Goal: Answer question/provide support: Share knowledge or assist other users

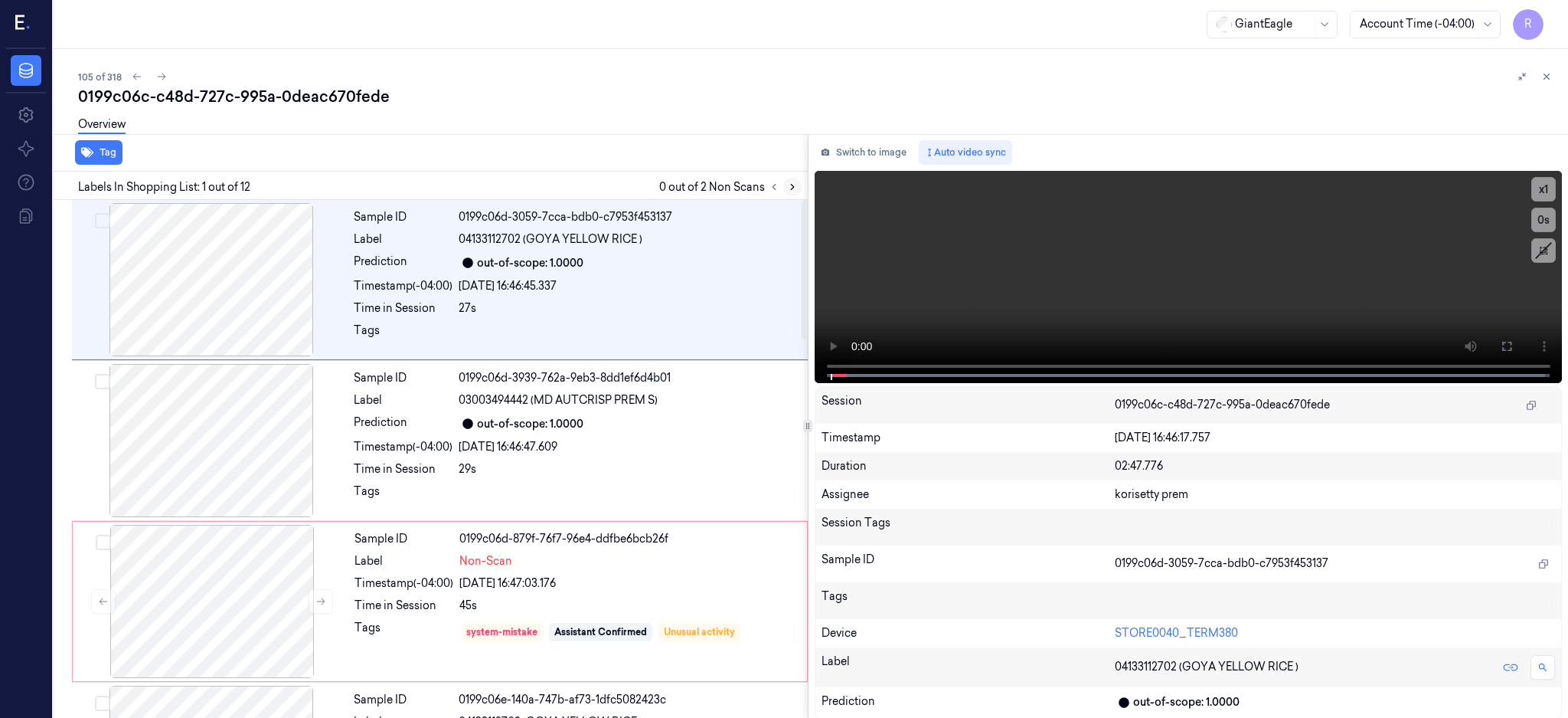
click at [798, 190] on icon at bounding box center [791, 186] width 10 height 10
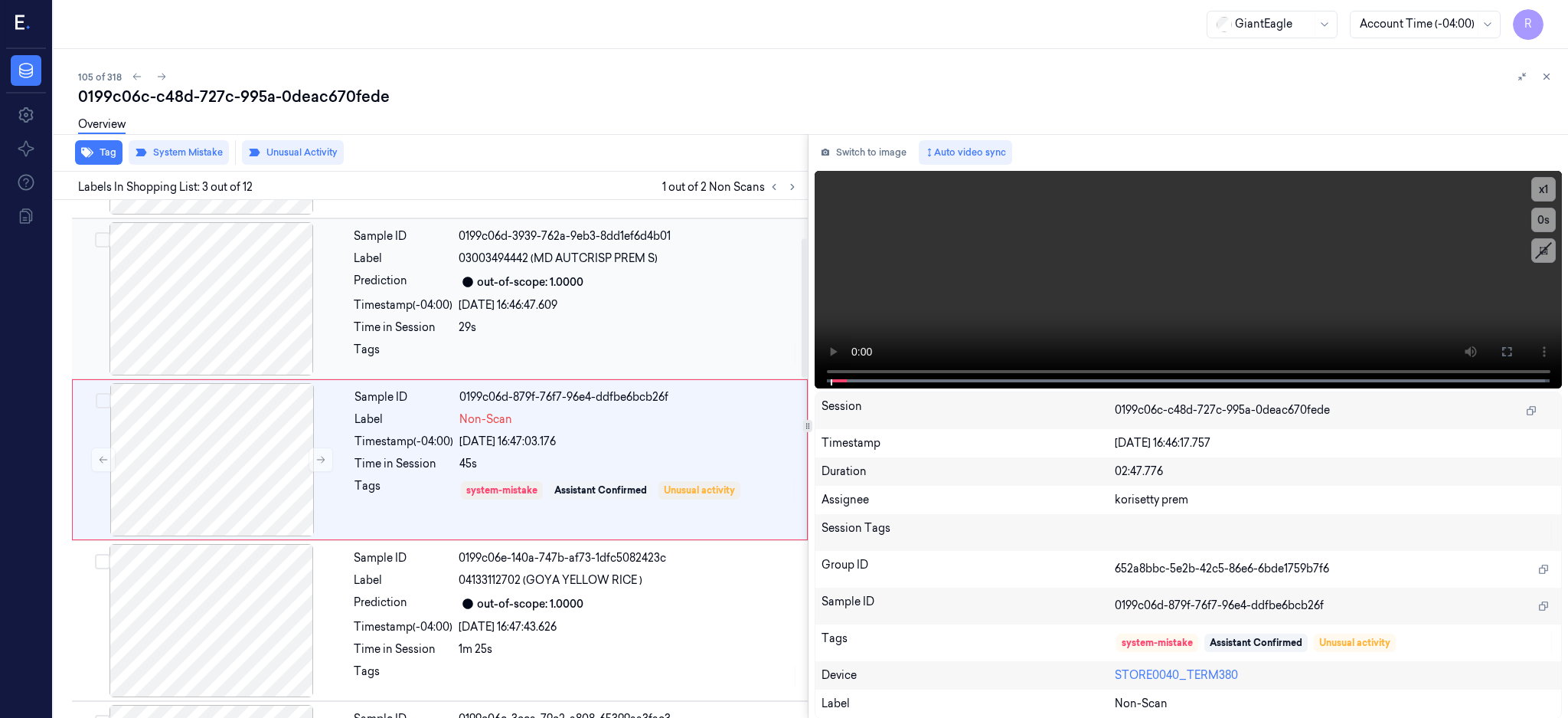
click at [234, 327] on div at bounding box center [211, 299] width 273 height 153
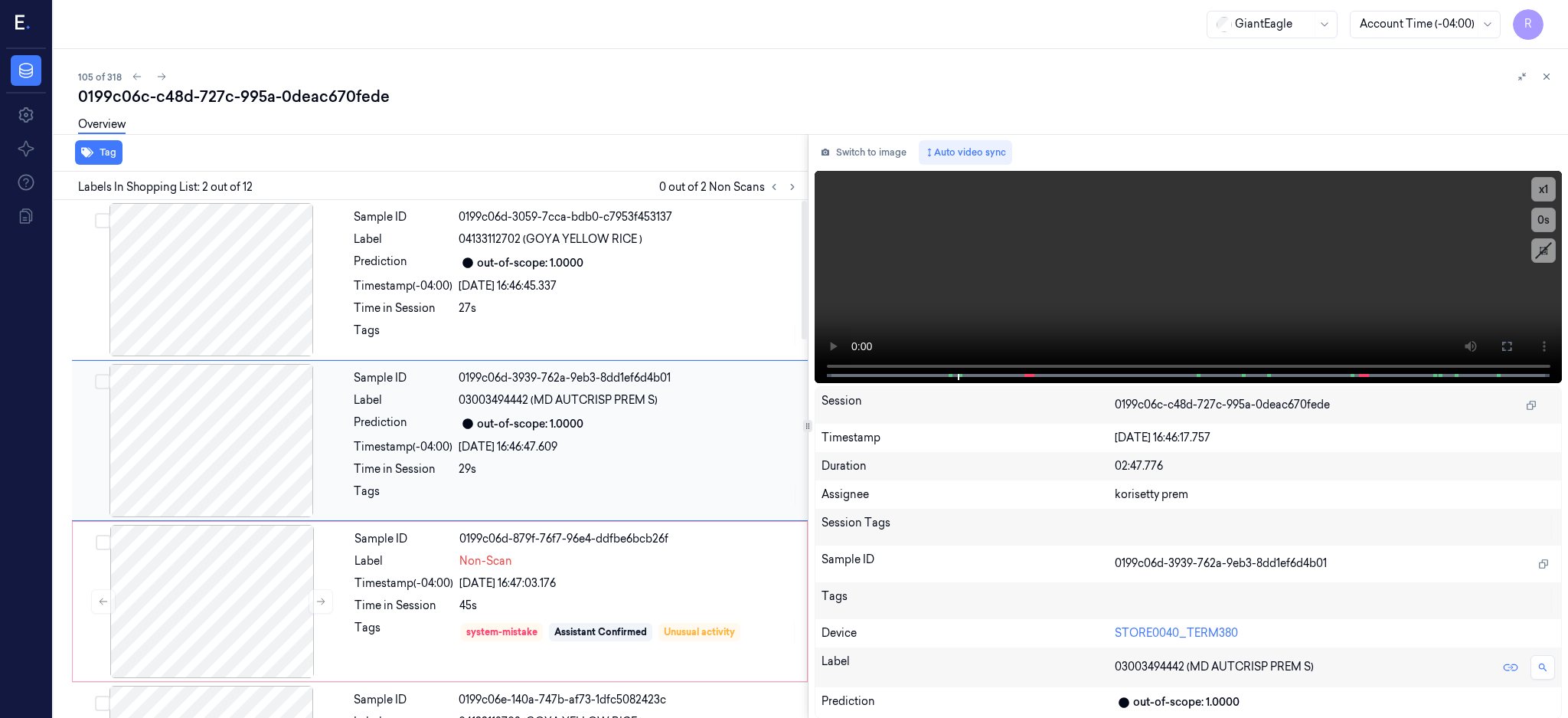
click at [274, 451] on div at bounding box center [211, 440] width 273 height 153
click at [1513, 345] on icon at bounding box center [1506, 346] width 12 height 12
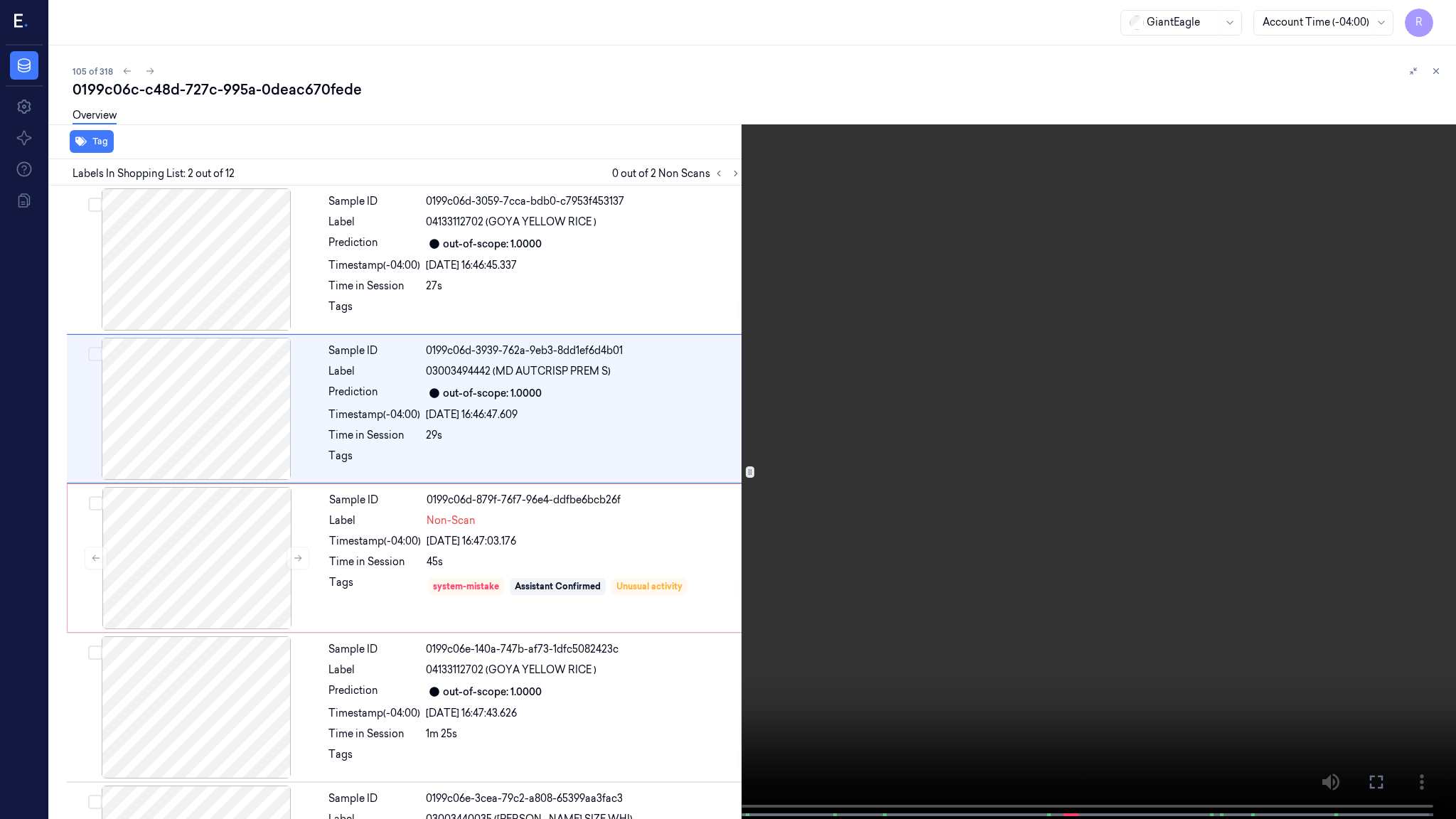
click at [908, 430] on video at bounding box center [728, 410] width 1456 height 822
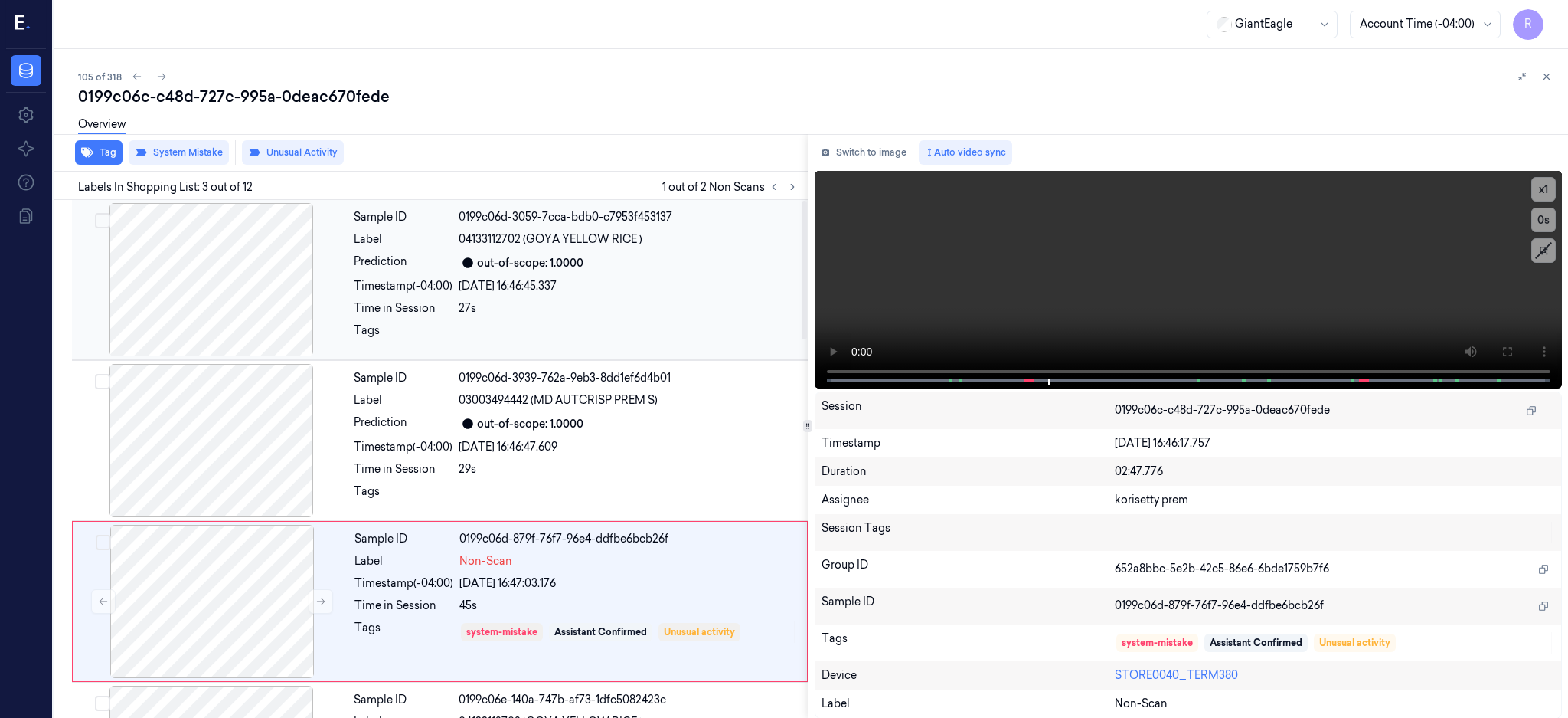
click at [231, 282] on div at bounding box center [211, 280] width 273 height 153
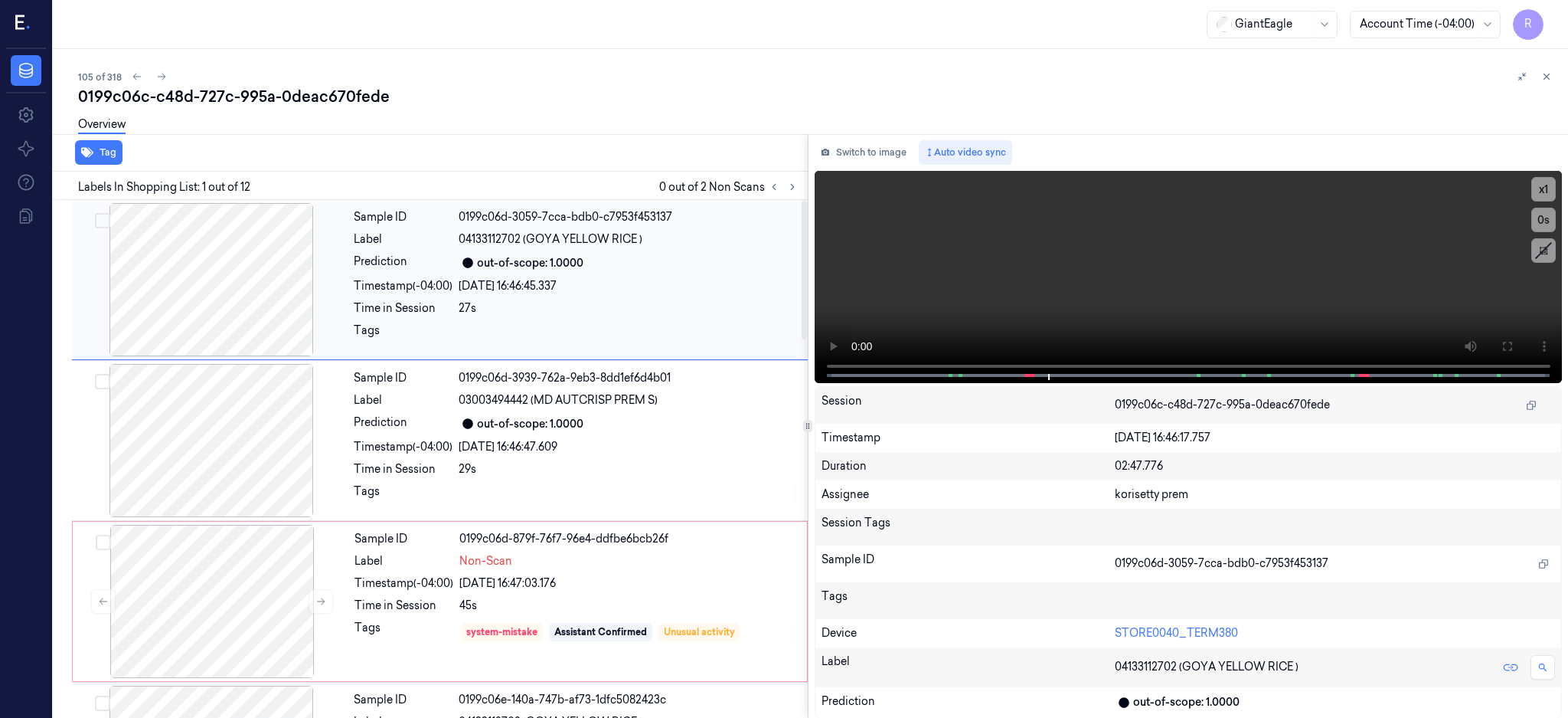
click at [264, 220] on div at bounding box center [211, 280] width 273 height 153
drag, startPoint x: 522, startPoint y: 242, endPoint x: 659, endPoint y: 244, distance: 137.0
click at [659, 244] on div "04133112702 (GOYA YELLOW RICE )" at bounding box center [629, 238] width 340 height 16
click at [221, 610] on div at bounding box center [212, 601] width 273 height 153
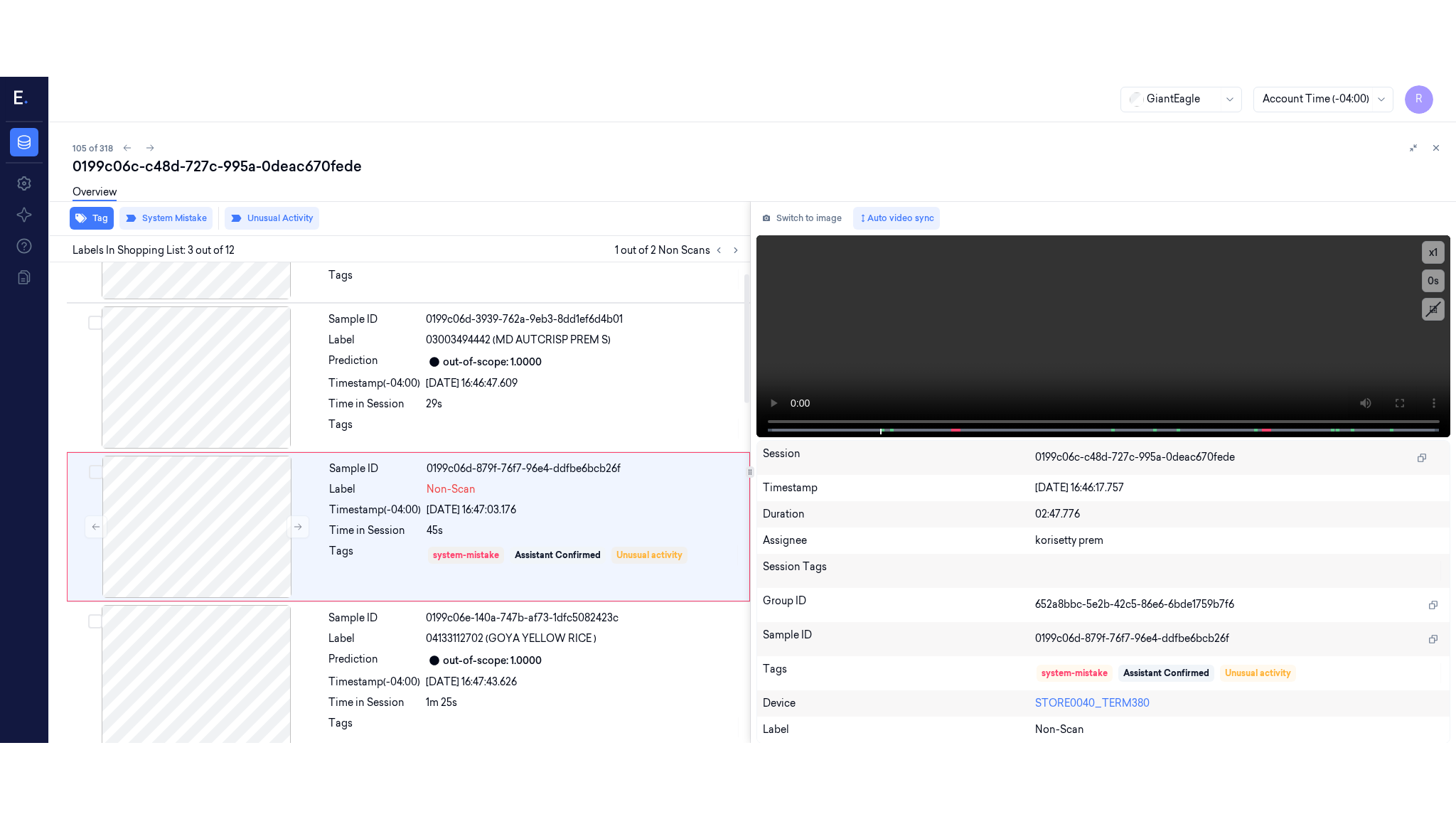
scroll to position [132, 0]
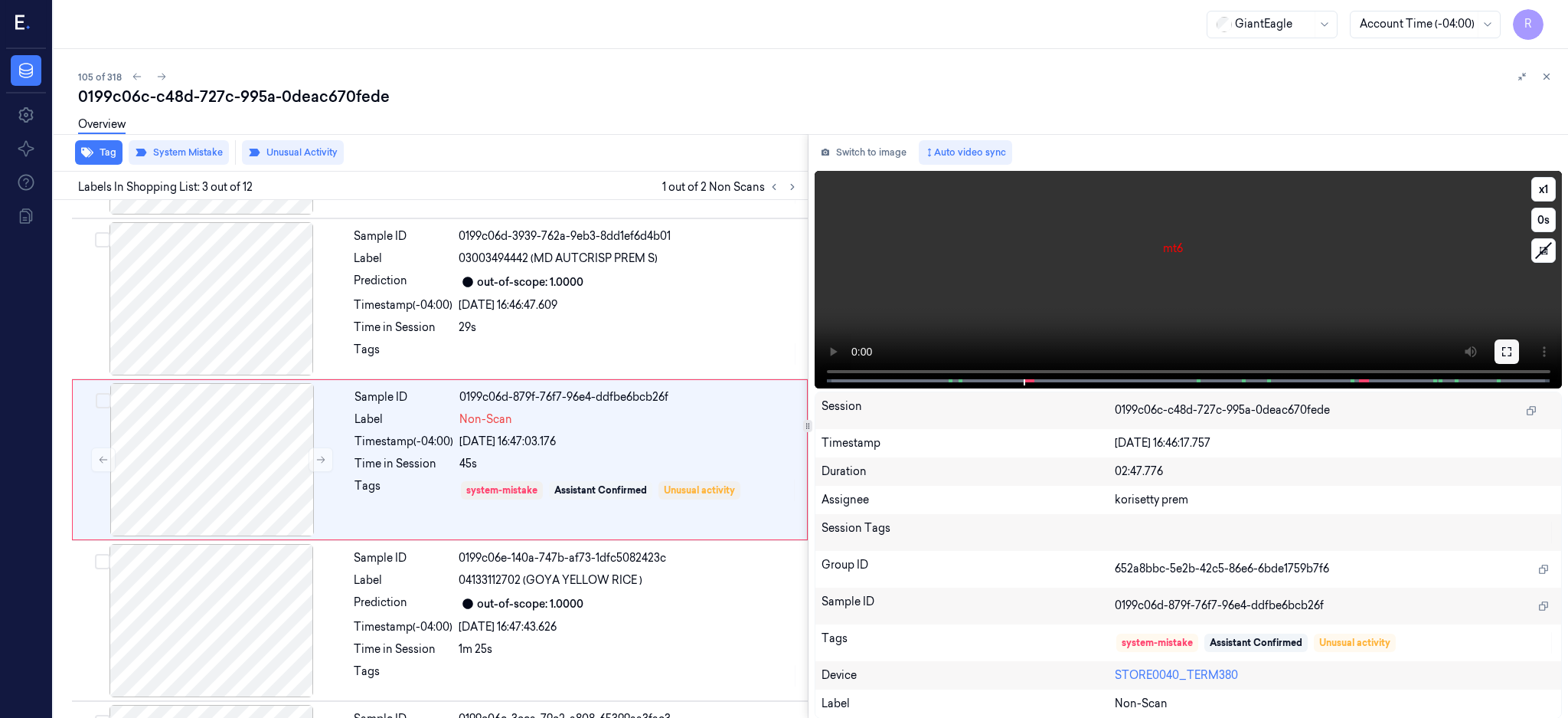
click at [1513, 352] on icon at bounding box center [1506, 351] width 12 height 12
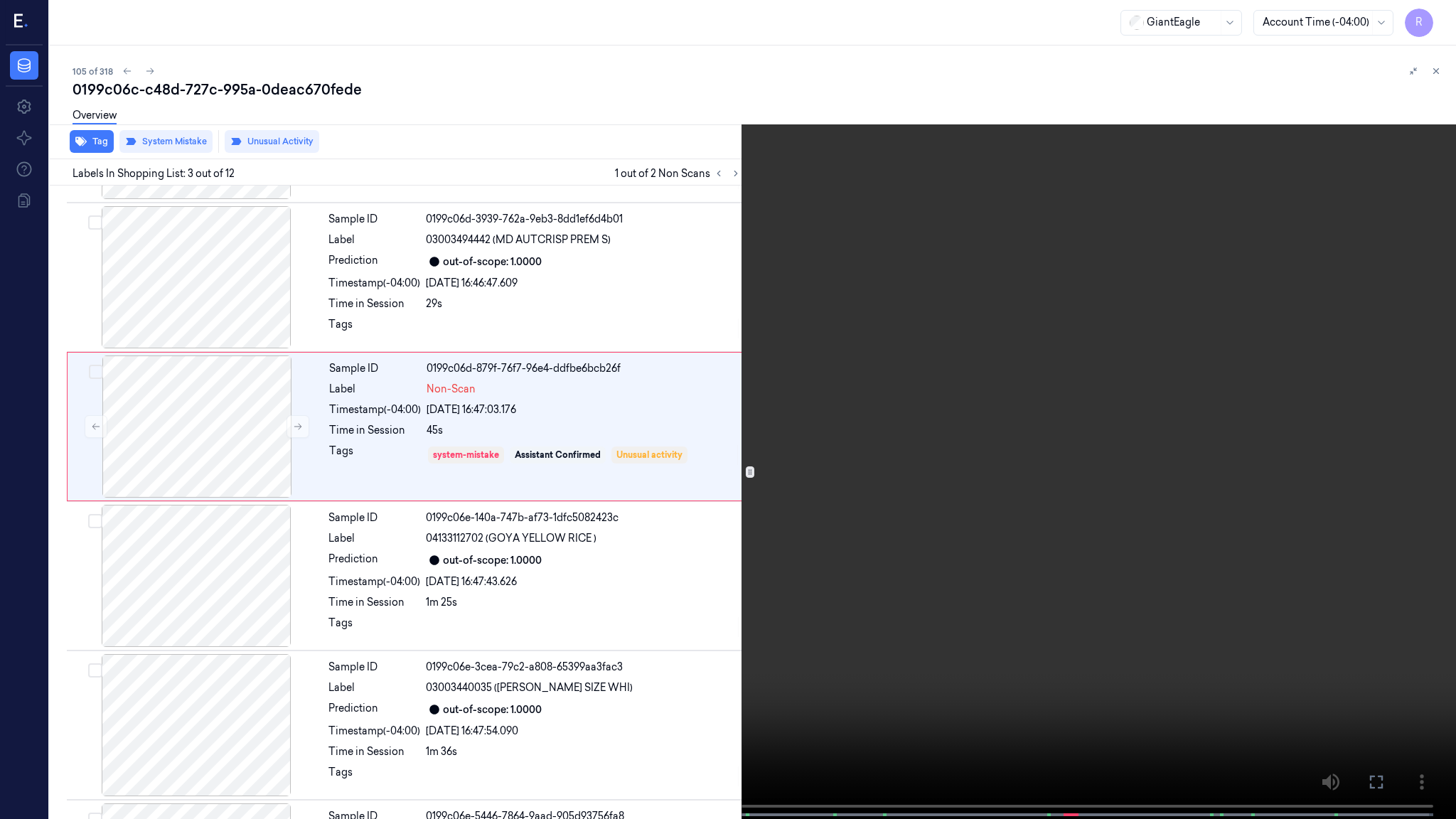
click at [975, 455] on video at bounding box center [728, 410] width 1456 height 822
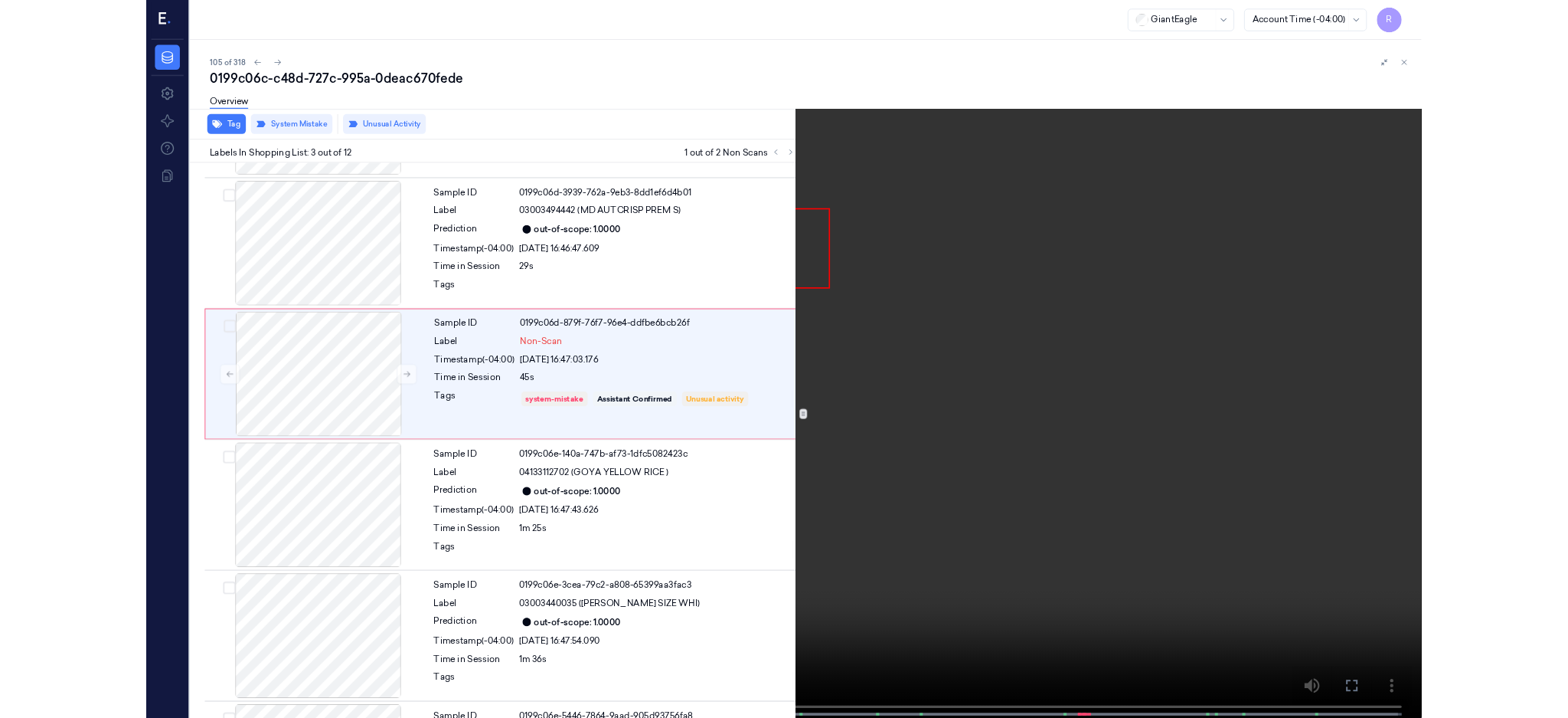
scroll to position [59, 0]
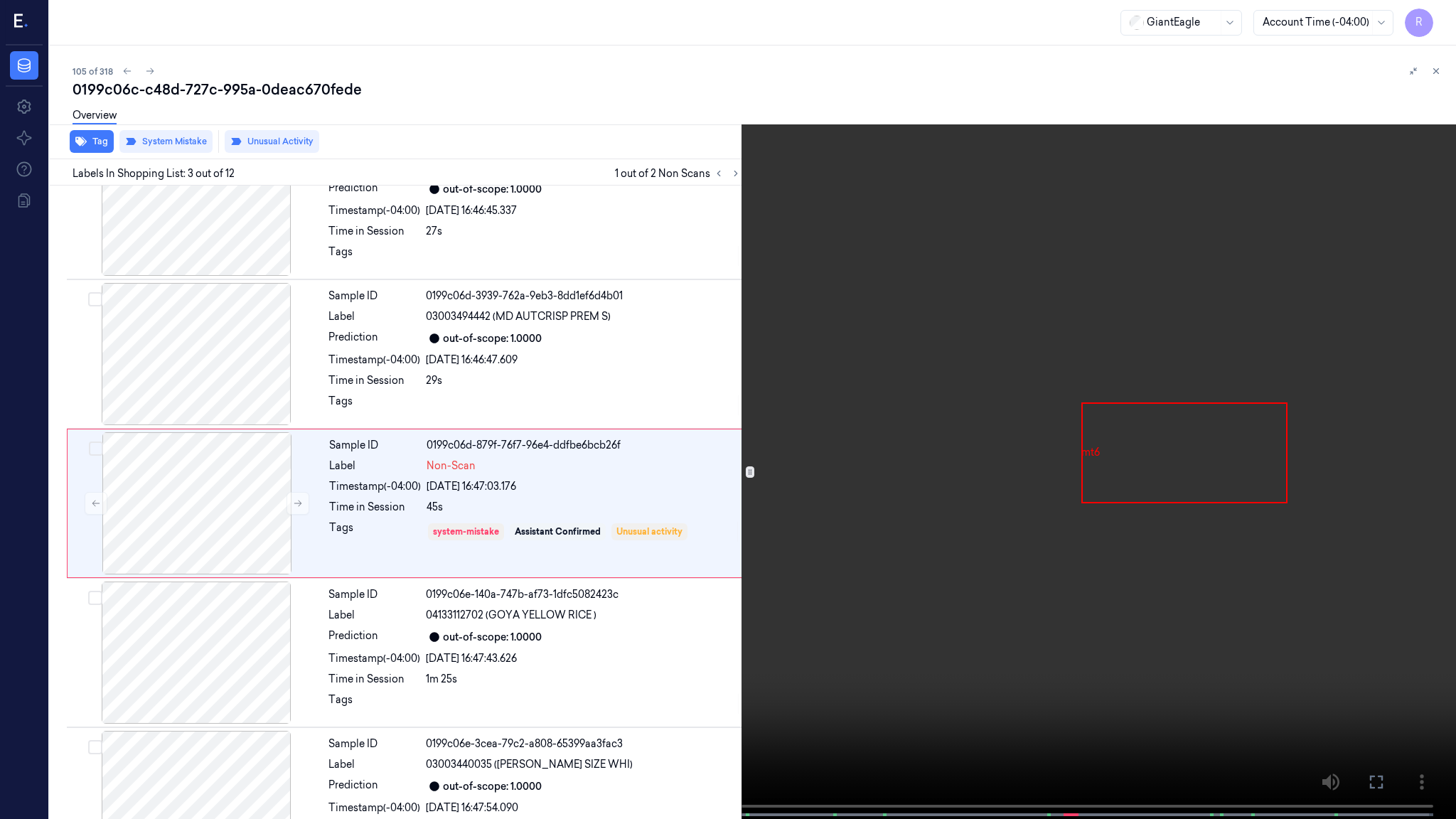
click at [975, 455] on video at bounding box center [728, 410] width 1456 height 822
click at [927, 544] on video at bounding box center [728, 410] width 1456 height 822
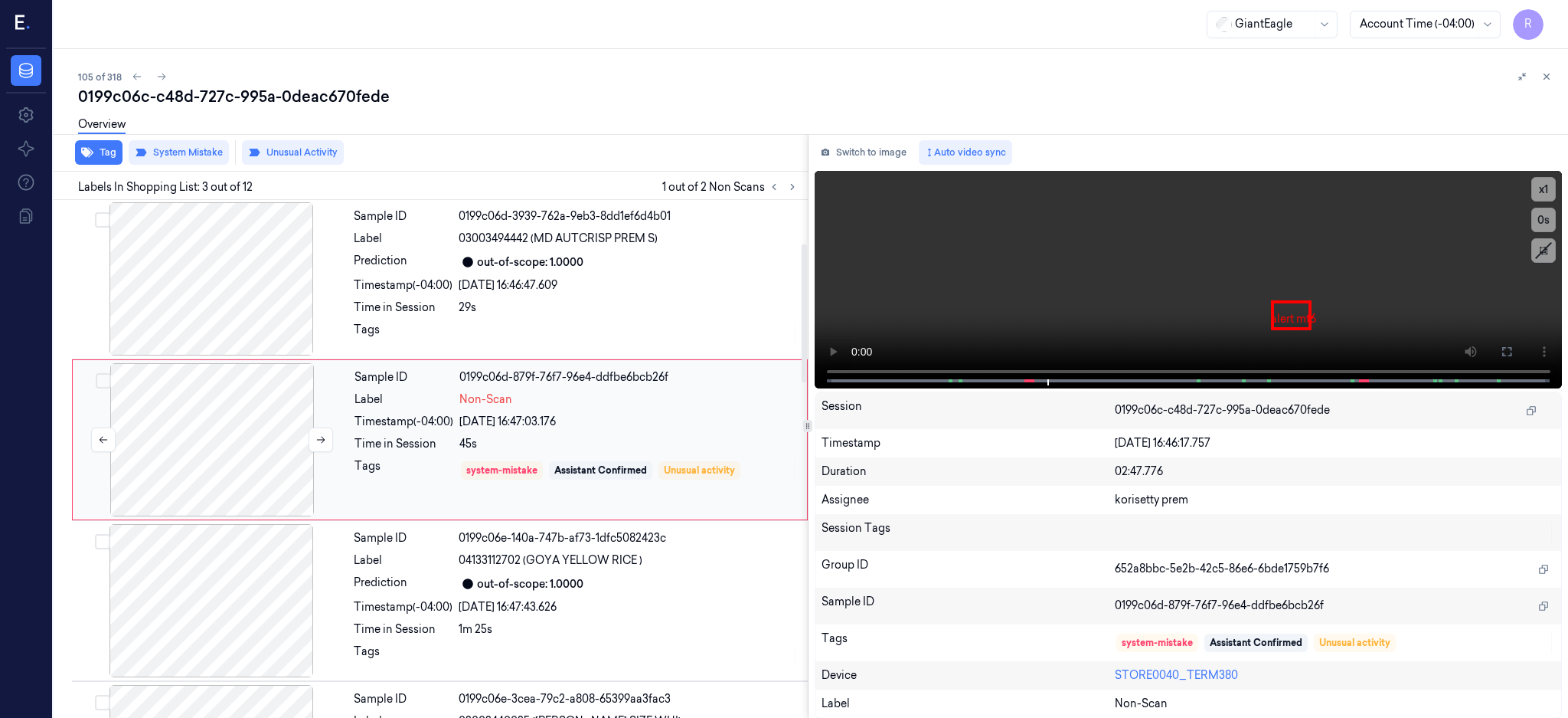
click at [223, 439] on div at bounding box center [212, 439] width 273 height 153
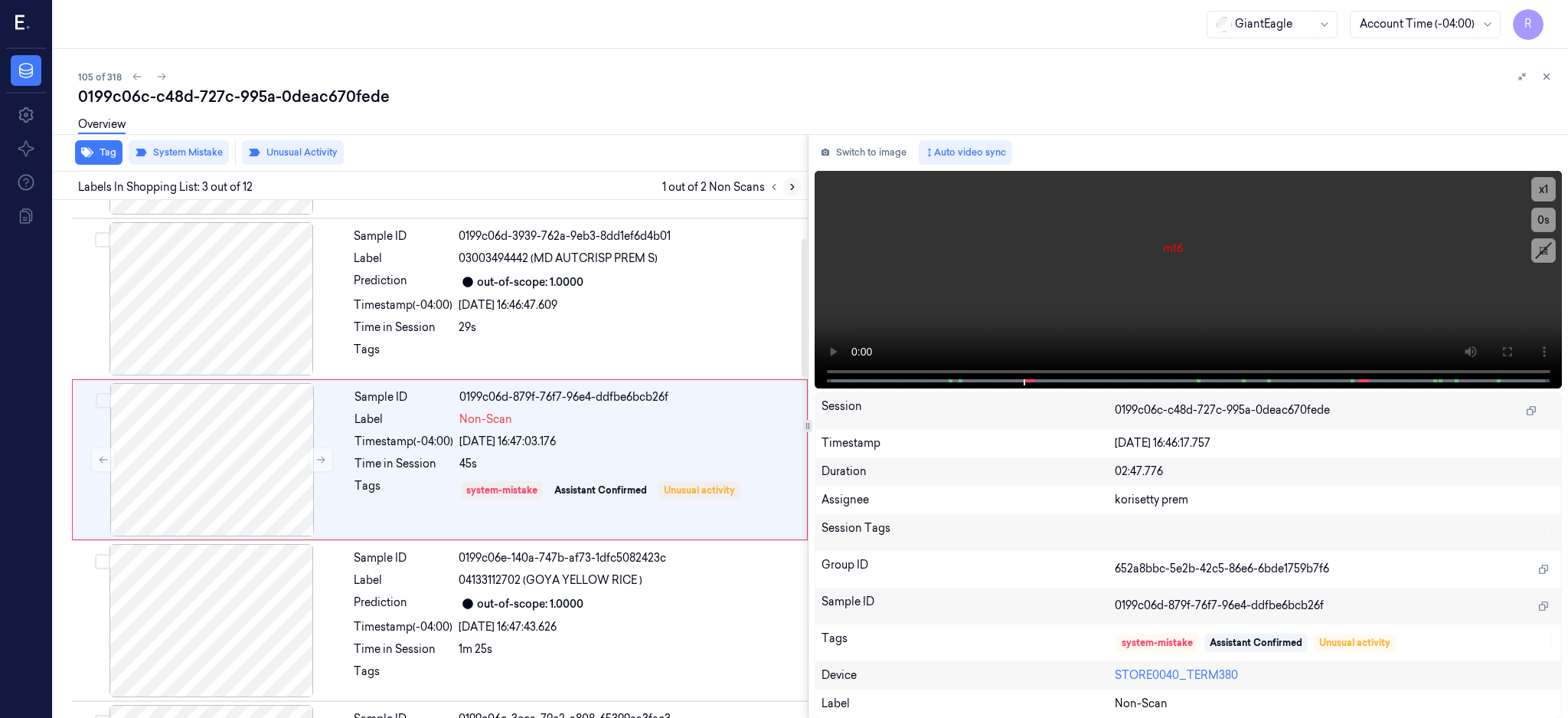
click at [793, 187] on icon at bounding box center [791, 187] width 3 height 6
click at [264, 311] on div at bounding box center [211, 298] width 273 height 153
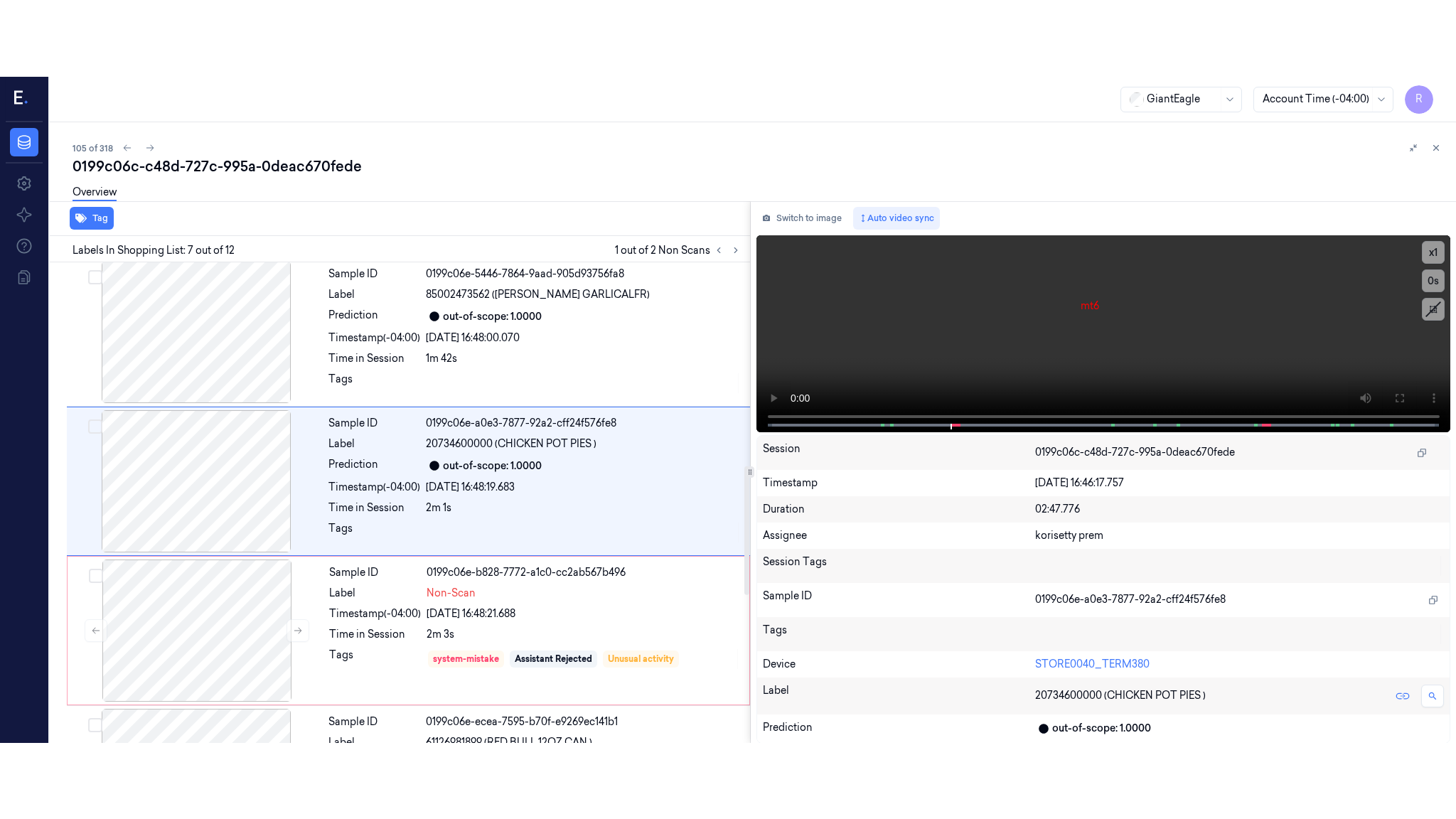
scroll to position [729, 0]
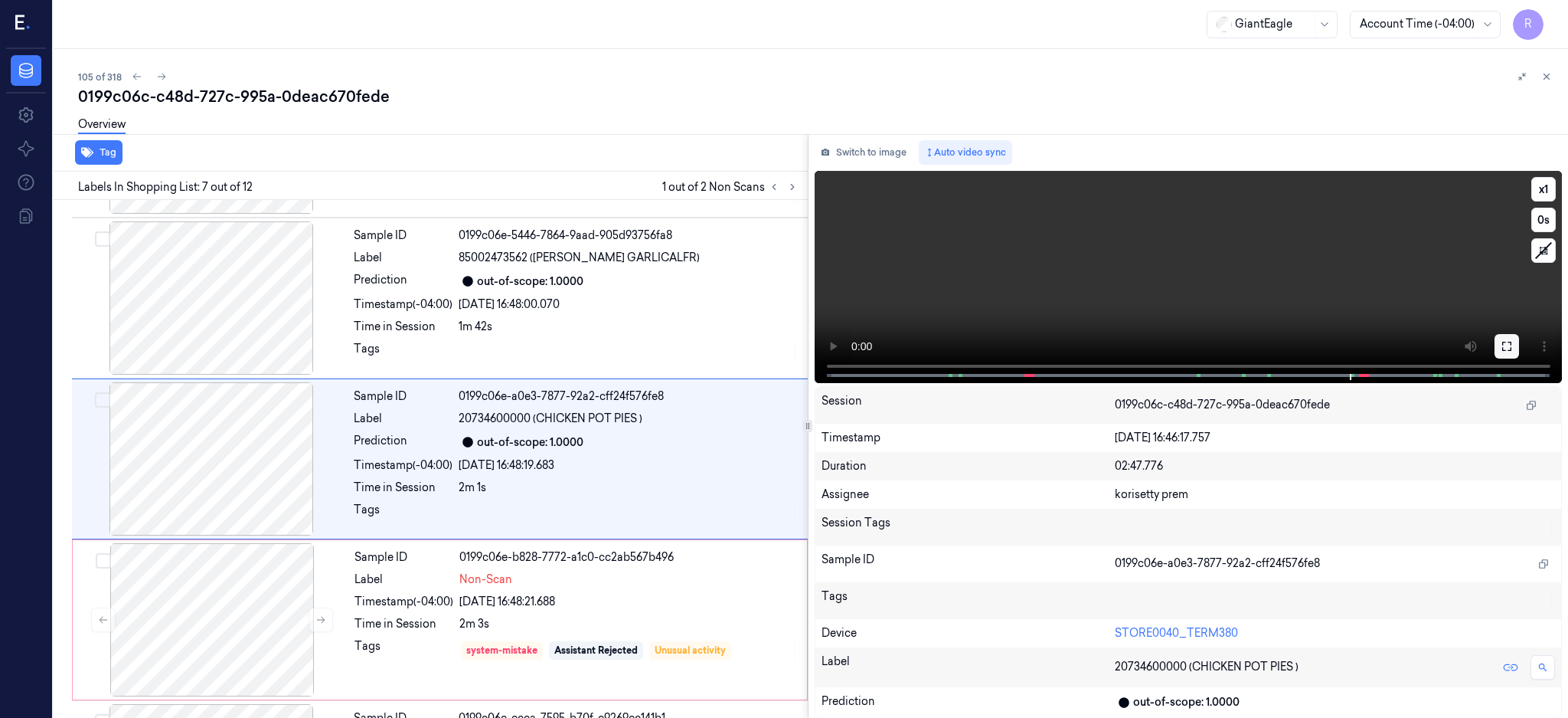
click at [1513, 350] on icon at bounding box center [1506, 346] width 12 height 12
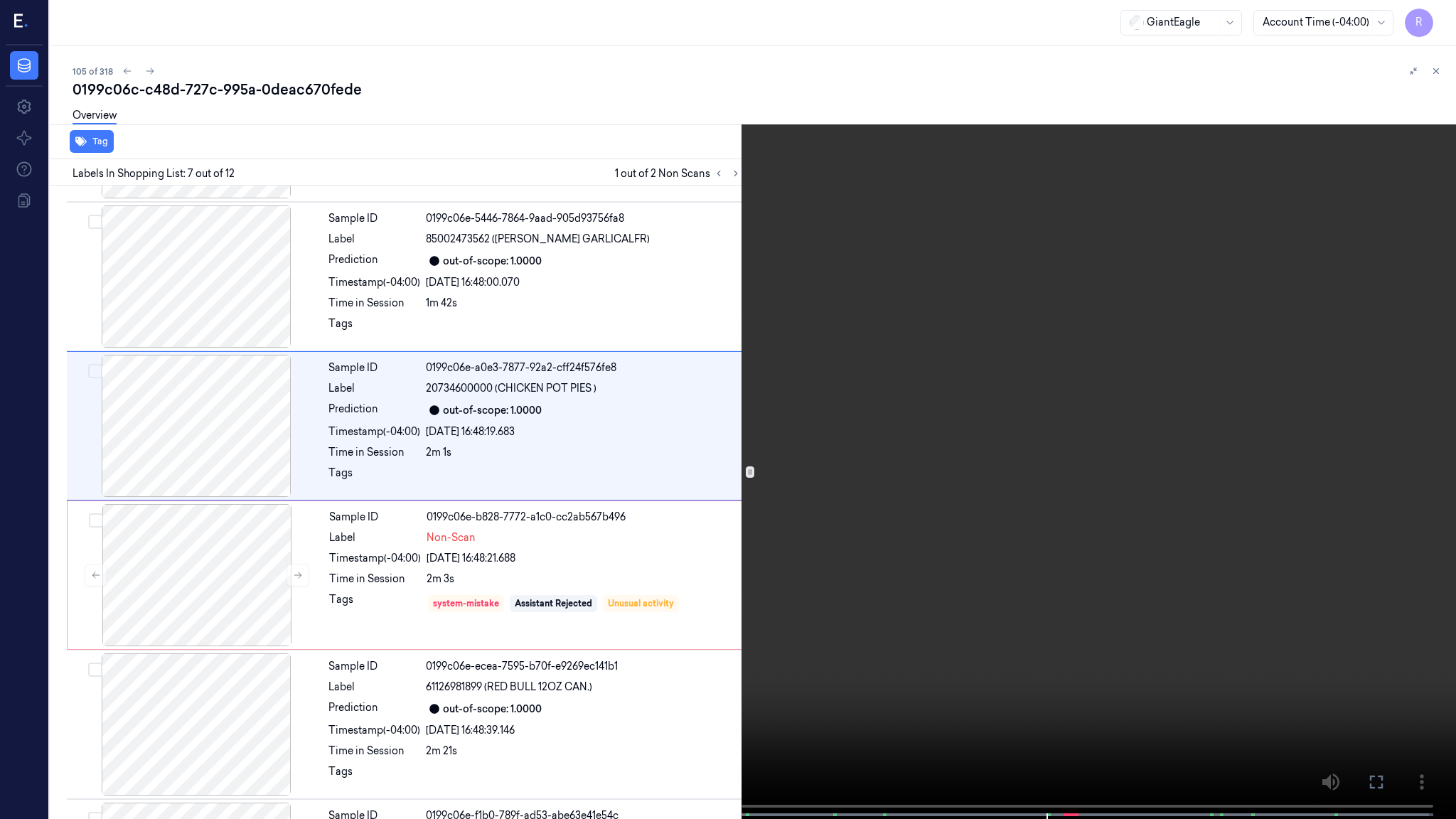
click at [986, 450] on video at bounding box center [728, 410] width 1456 height 822
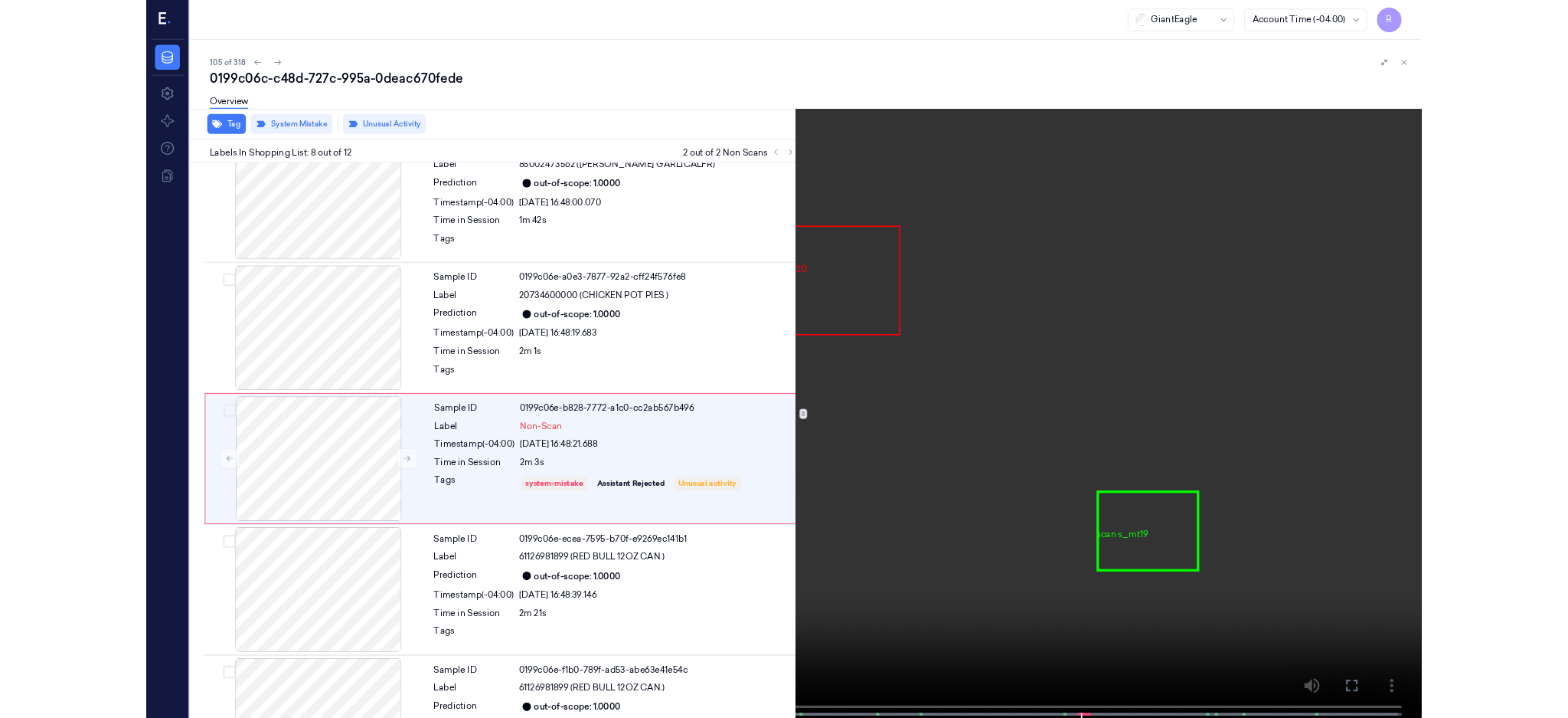
scroll to position [864, 0]
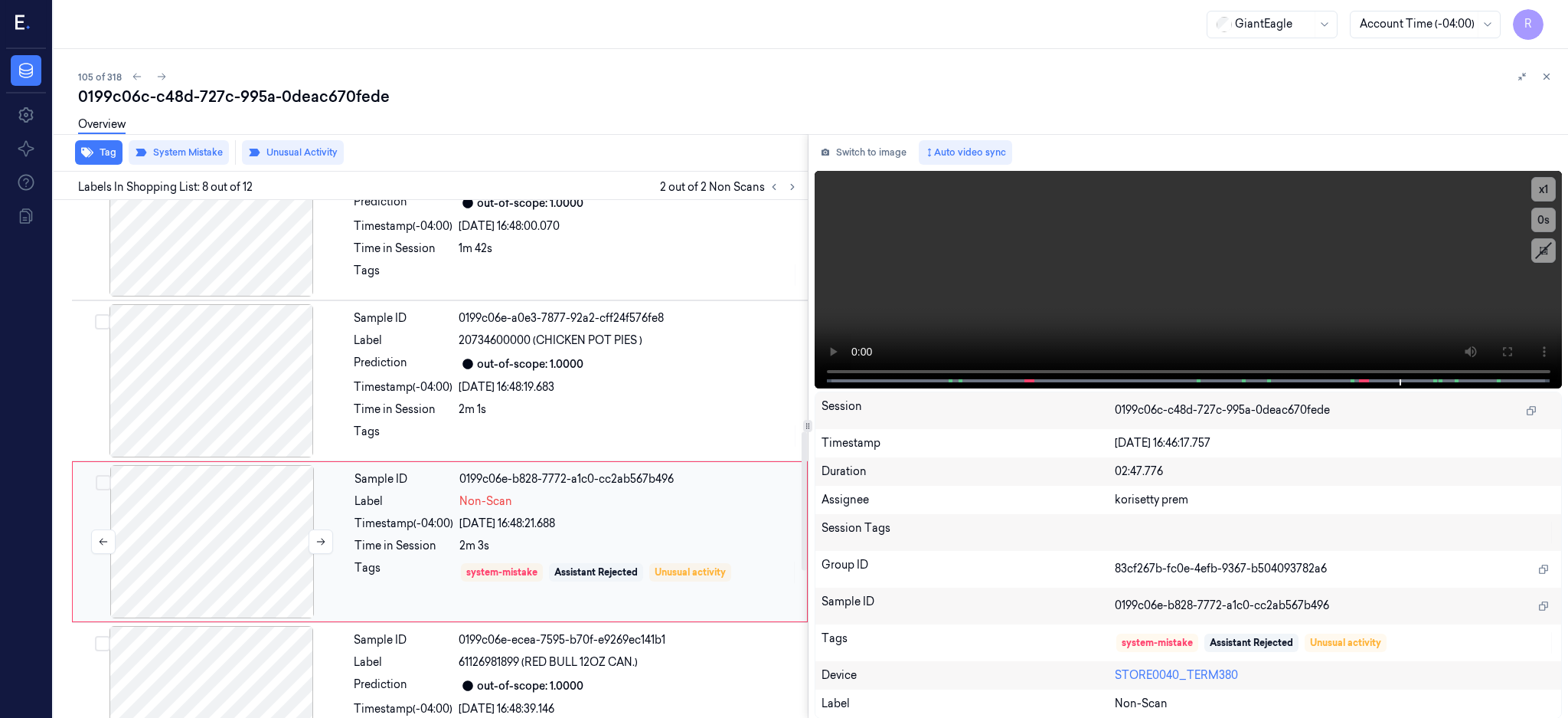
click at [208, 551] on div at bounding box center [212, 541] width 273 height 153
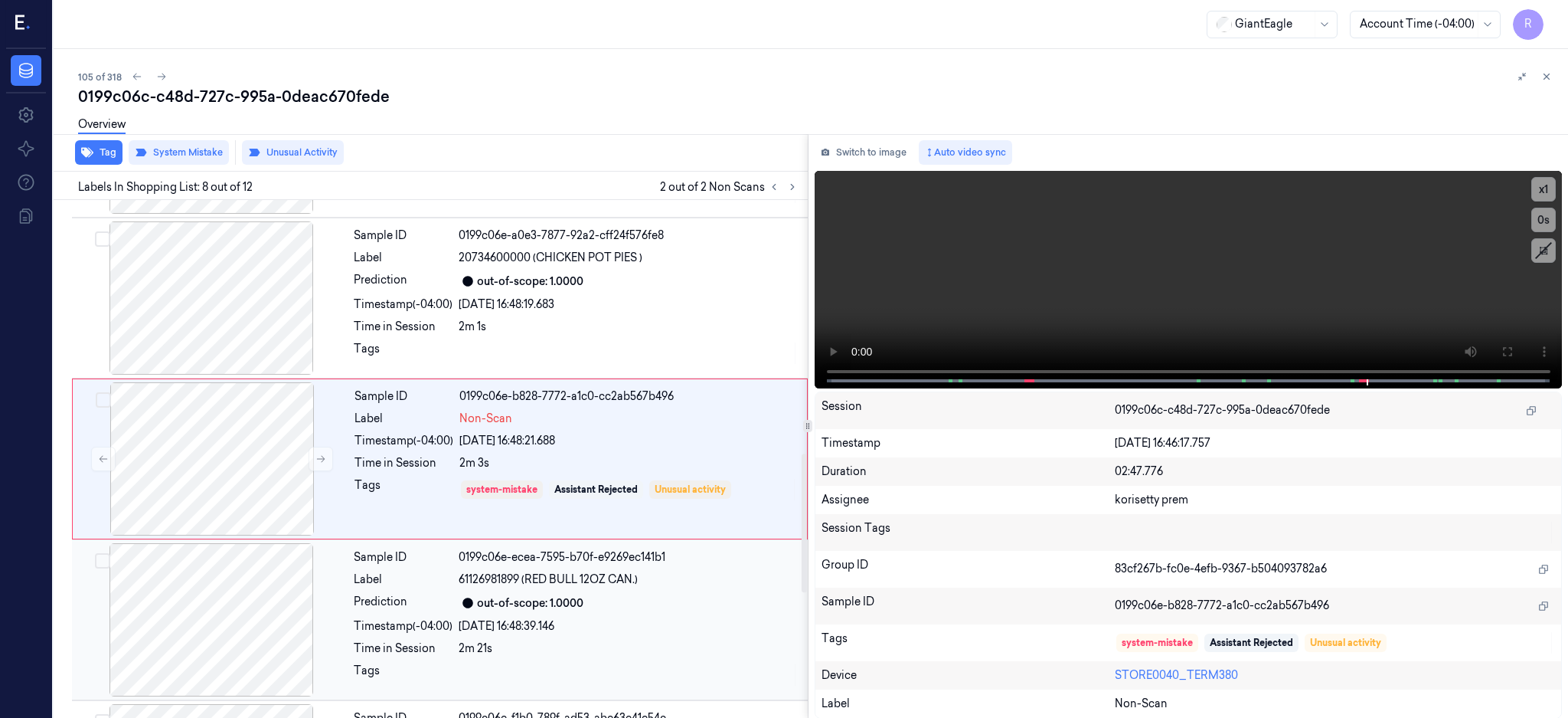
click at [243, 616] on div at bounding box center [211, 620] width 273 height 153
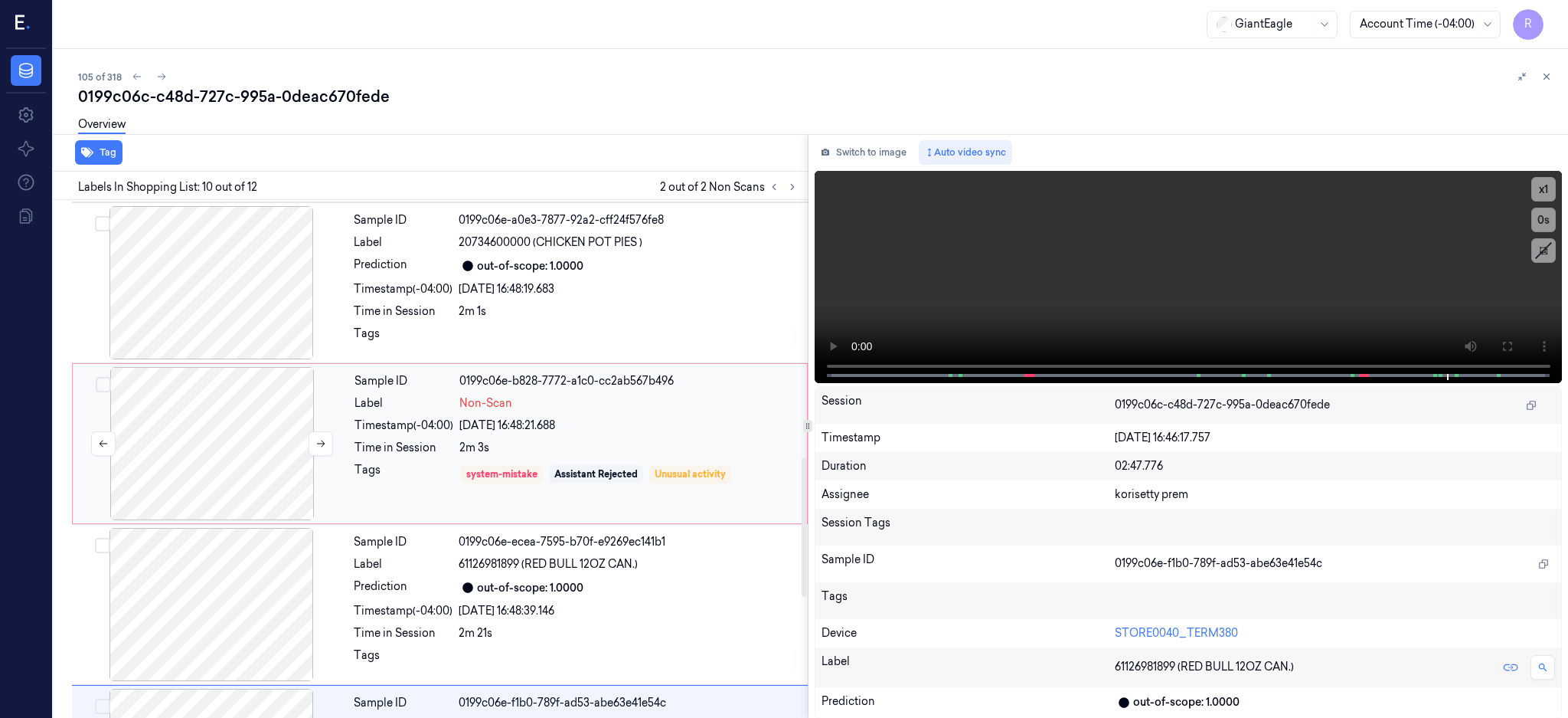
click at [246, 452] on div at bounding box center [212, 443] width 273 height 153
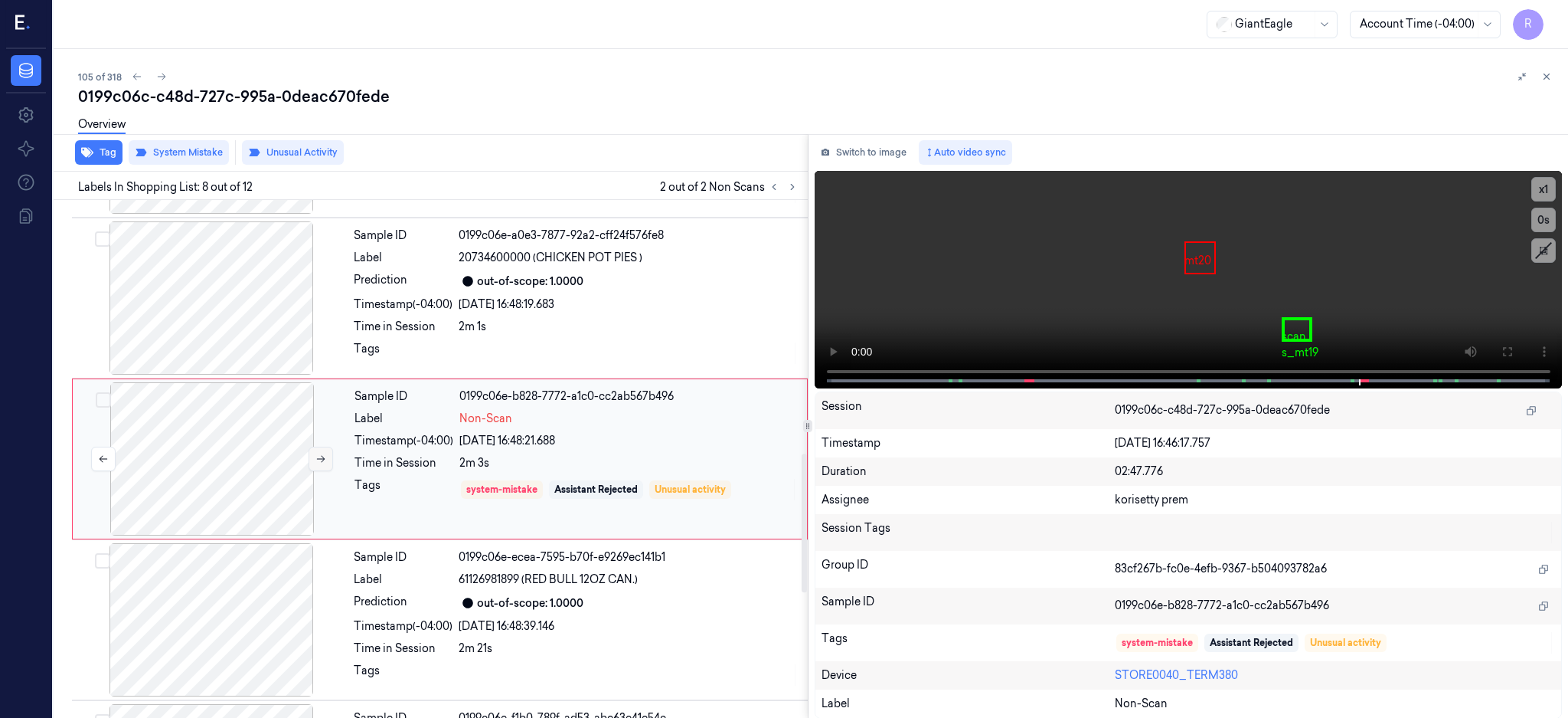
click at [316, 467] on button at bounding box center [321, 459] width 24 height 24
